Goal: Task Accomplishment & Management: Complete application form

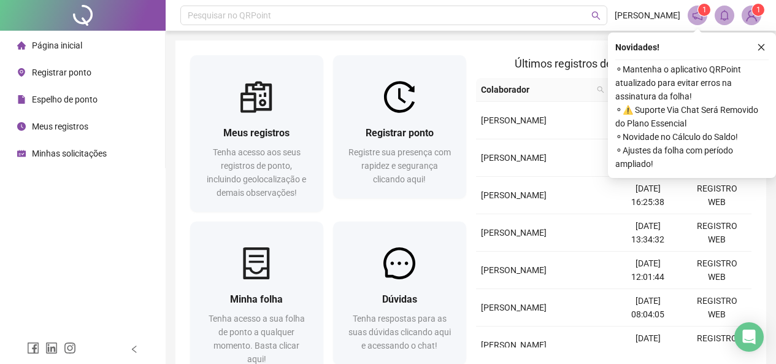
click at [82, 74] on span "Registrar ponto" at bounding box center [62, 72] width 60 height 10
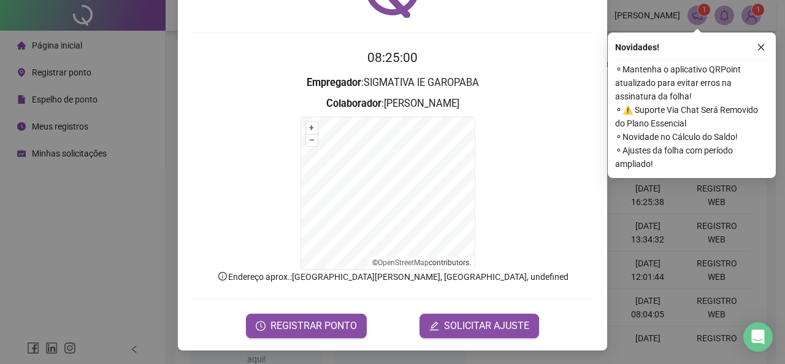
scroll to position [85, 0]
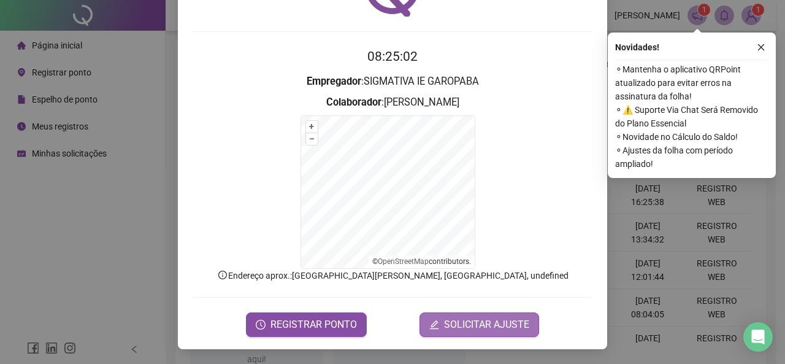
click at [469, 318] on span "SOLICITAR AJUSTE" at bounding box center [486, 324] width 85 height 15
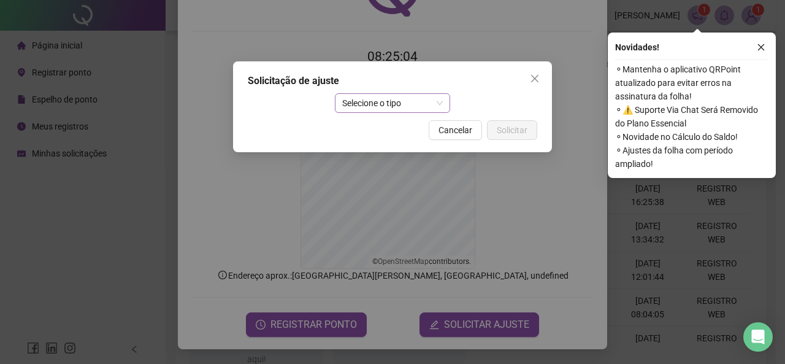
click at [385, 101] on span "Selecione o tipo" at bounding box center [392, 103] width 101 height 18
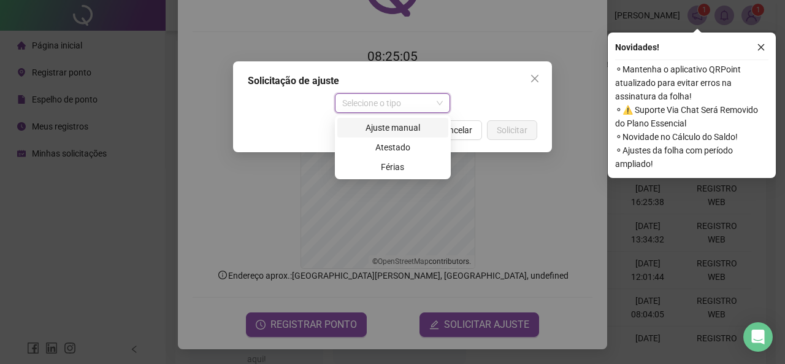
click at [371, 125] on div "Ajuste manual" at bounding box center [393, 127] width 96 height 13
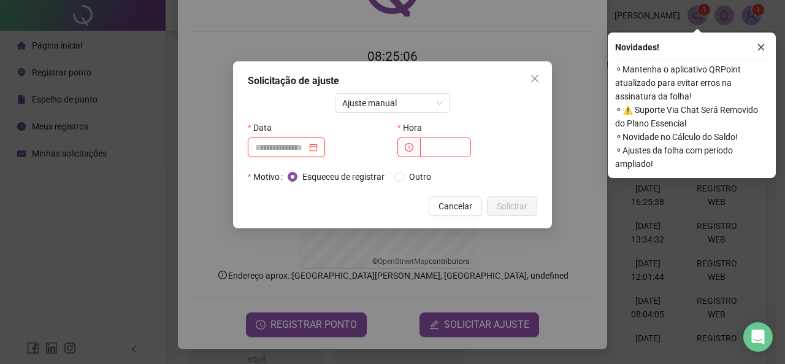
click at [296, 148] on input at bounding box center [281, 146] width 52 height 13
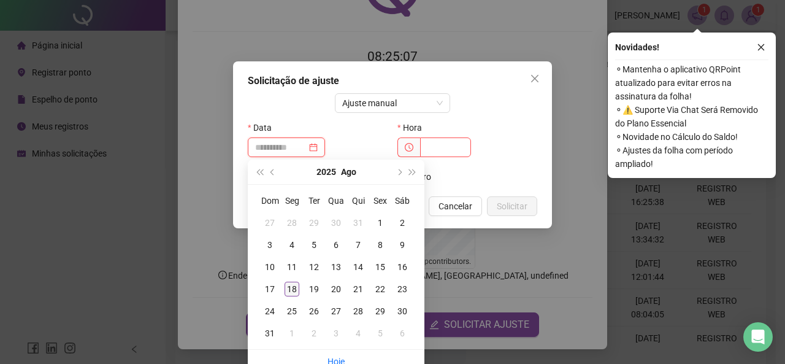
type input "**********"
click at [290, 284] on div "18" at bounding box center [292, 289] width 15 height 15
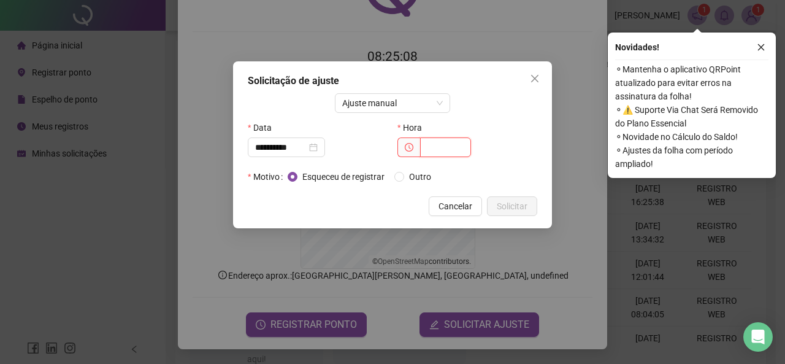
click at [433, 150] on input "text" at bounding box center [445, 147] width 51 height 20
type input "*****"
click at [406, 178] on span "Outro" at bounding box center [420, 176] width 32 height 13
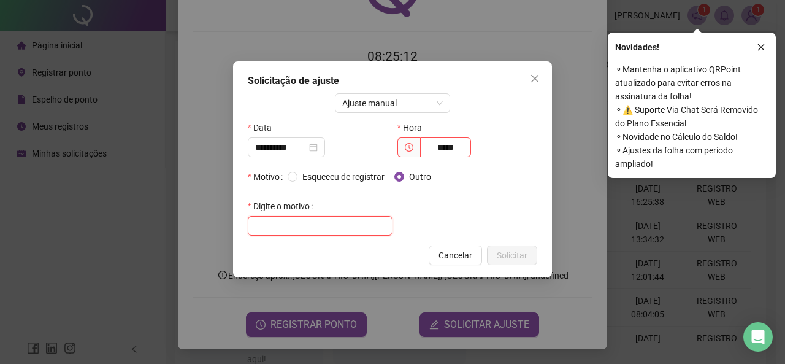
click at [317, 228] on input "text" at bounding box center [320, 226] width 145 height 20
type input "*********"
click at [503, 256] on span "Solicitar" at bounding box center [512, 254] width 31 height 13
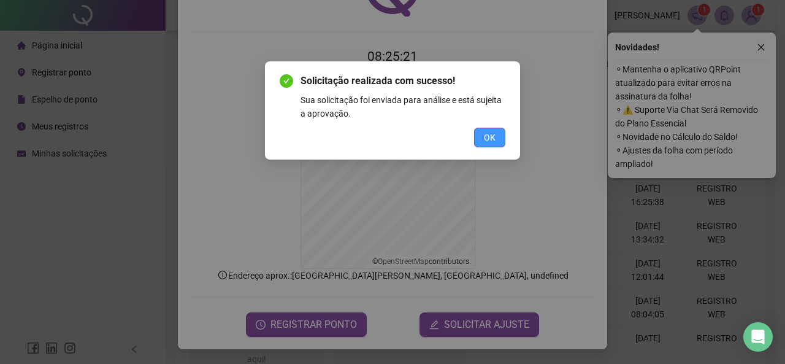
click at [503, 145] on button "OK" at bounding box center [489, 138] width 31 height 20
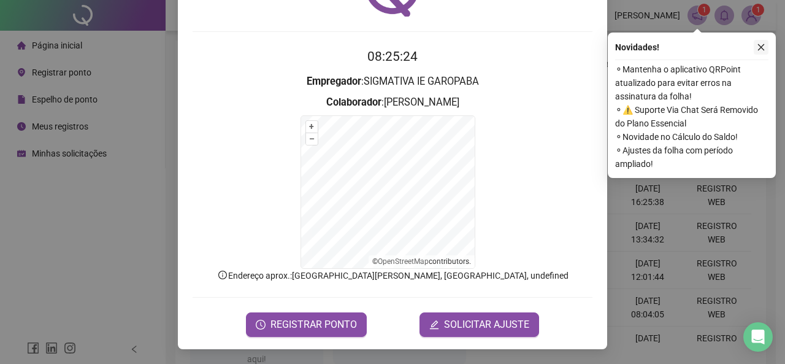
click at [761, 48] on icon "close" at bounding box center [761, 47] width 9 height 9
